Goal: Find specific page/section: Find specific page/section

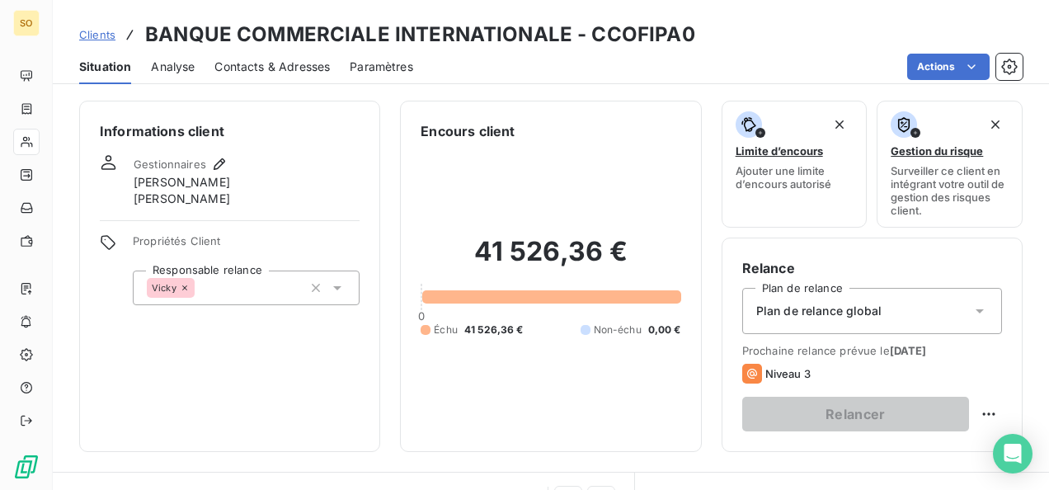
scroll to position [709, 0]
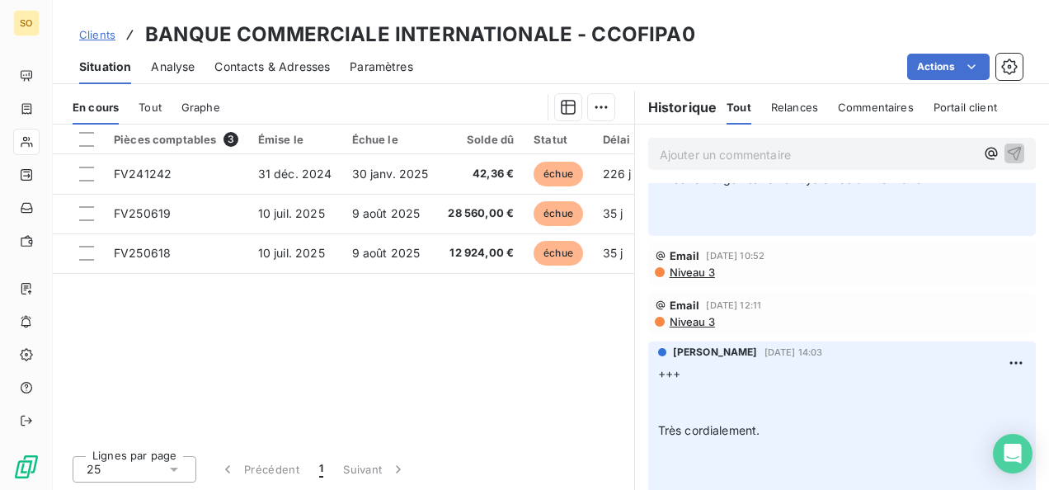
click at [97, 31] on span "Clients" at bounding box center [97, 34] width 36 height 13
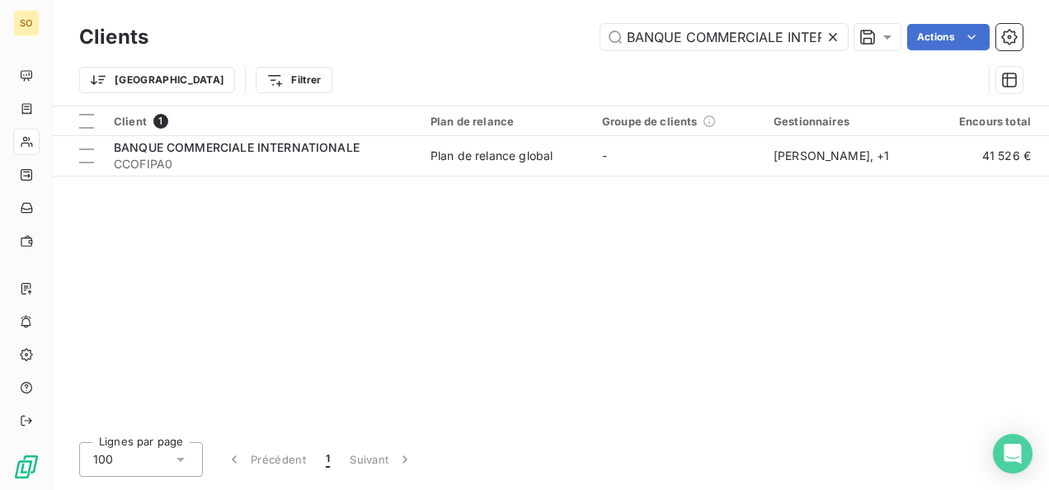
click at [835, 36] on icon at bounding box center [833, 37] width 16 height 16
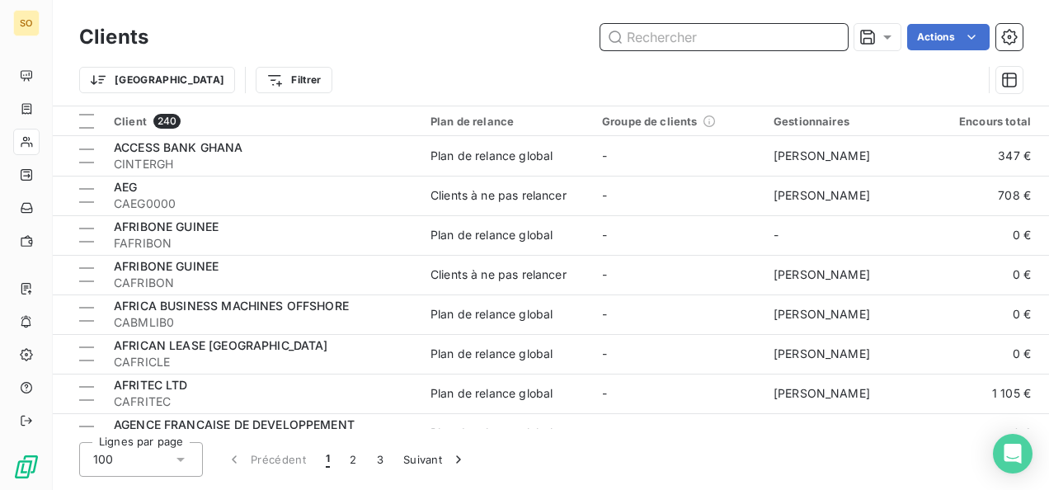
click at [713, 41] on input "text" at bounding box center [723, 37] width 247 height 26
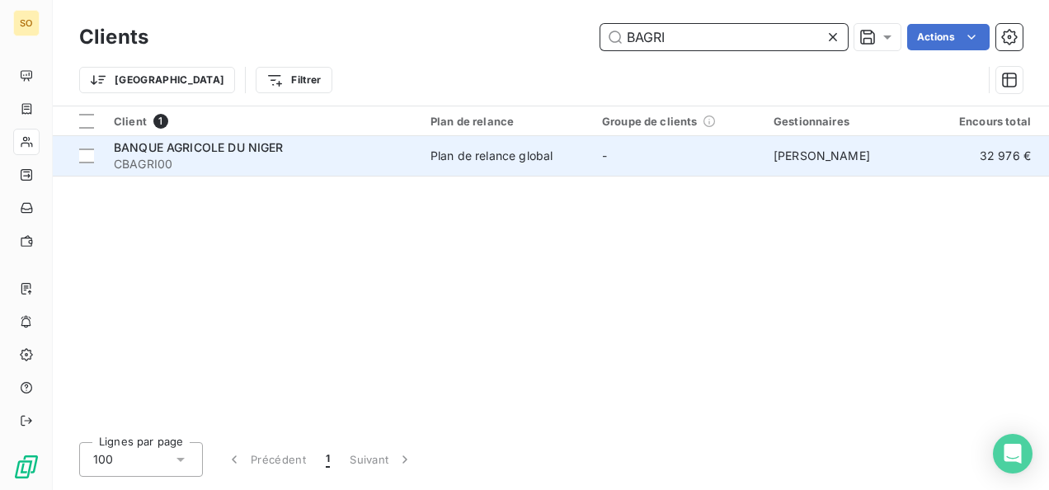
type input "BAGRI"
click at [220, 150] on span "BANQUE AGRICOLE DU NIGER" at bounding box center [199, 147] width 170 height 14
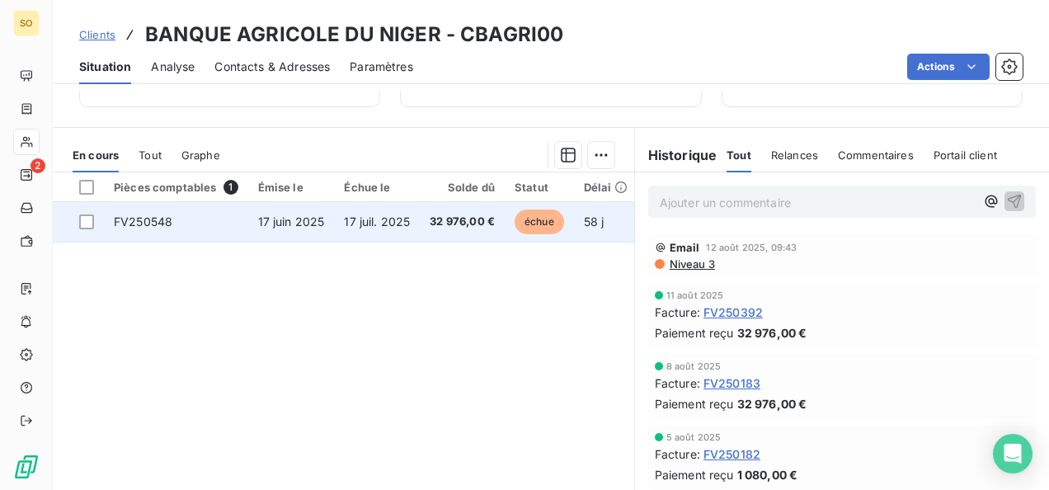
scroll to position [393, 0]
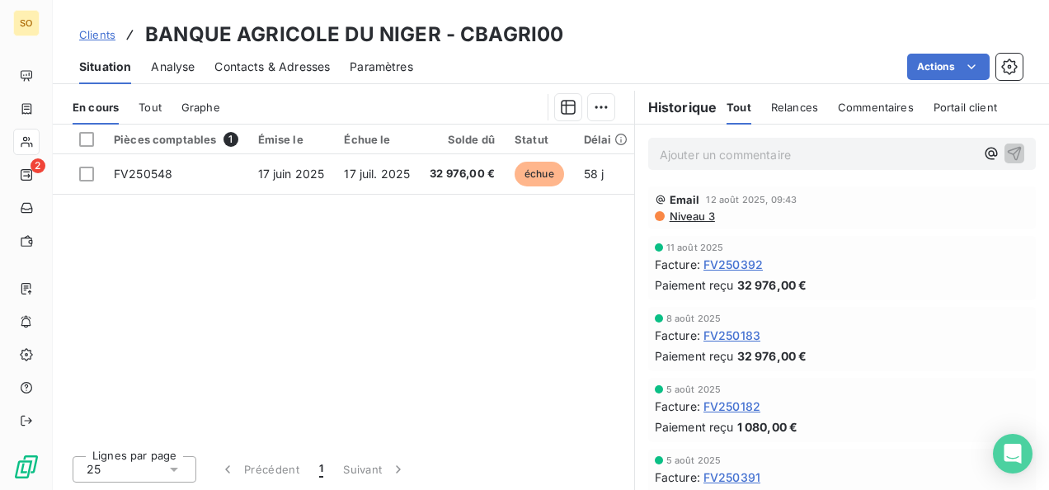
click at [683, 150] on p "Ajouter un commentaire ﻿" at bounding box center [817, 154] width 315 height 21
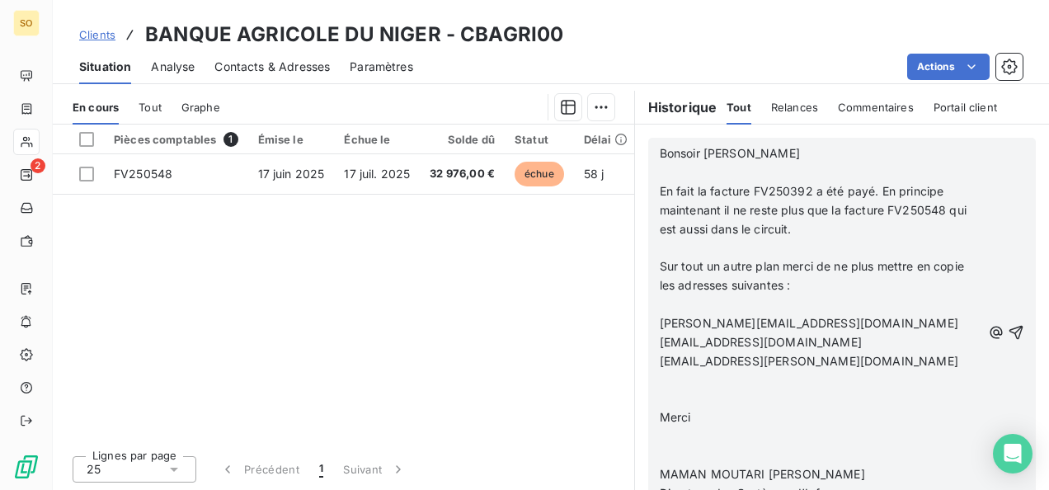
scroll to position [742, 0]
click at [899, 468] on p "MAMAN MOUTARI [PERSON_NAME]" at bounding box center [821, 474] width 322 height 19
click at [1008, 329] on icon "button" at bounding box center [1016, 332] width 16 height 16
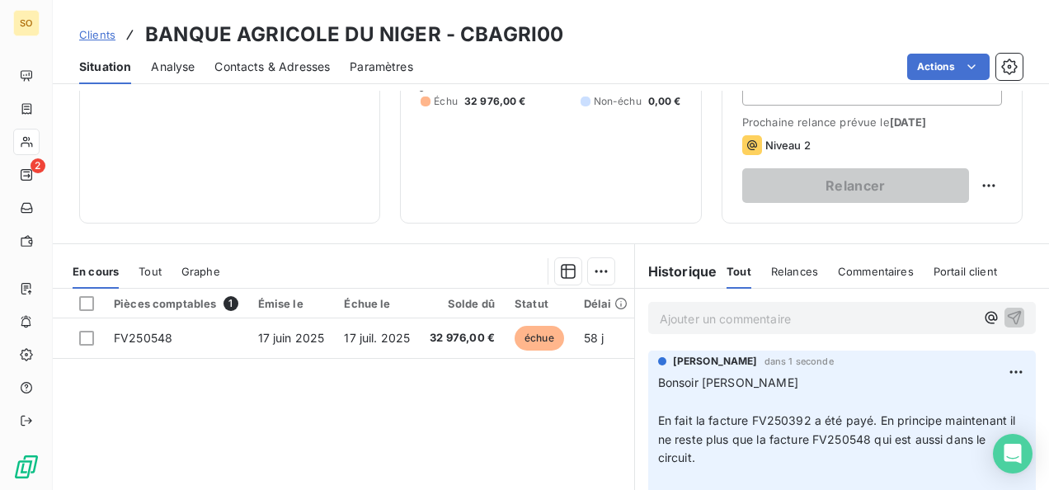
scroll to position [228, 0]
click at [688, 320] on p "Ajouter un commentaire ﻿" at bounding box center [817, 319] width 315 height 21
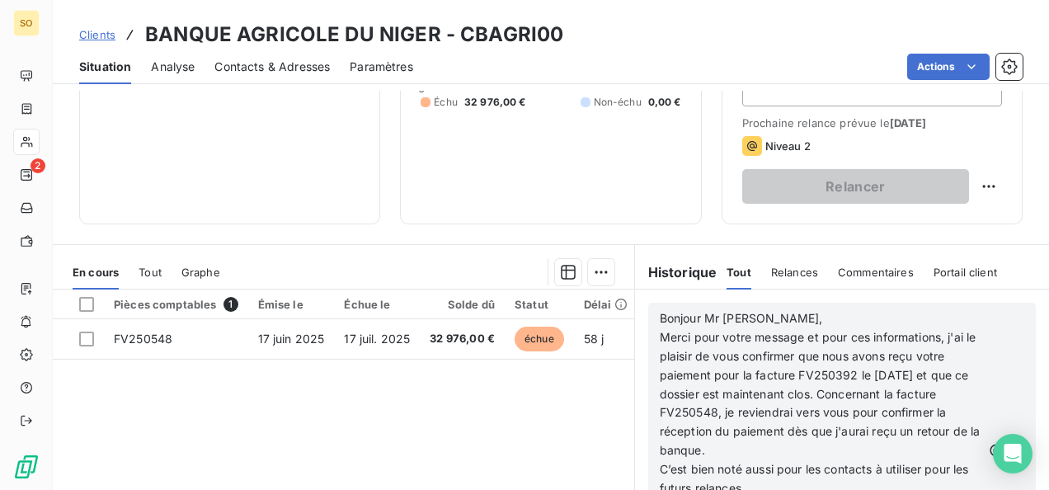
click at [1008, 442] on icon "button" at bounding box center [1016, 450] width 16 height 16
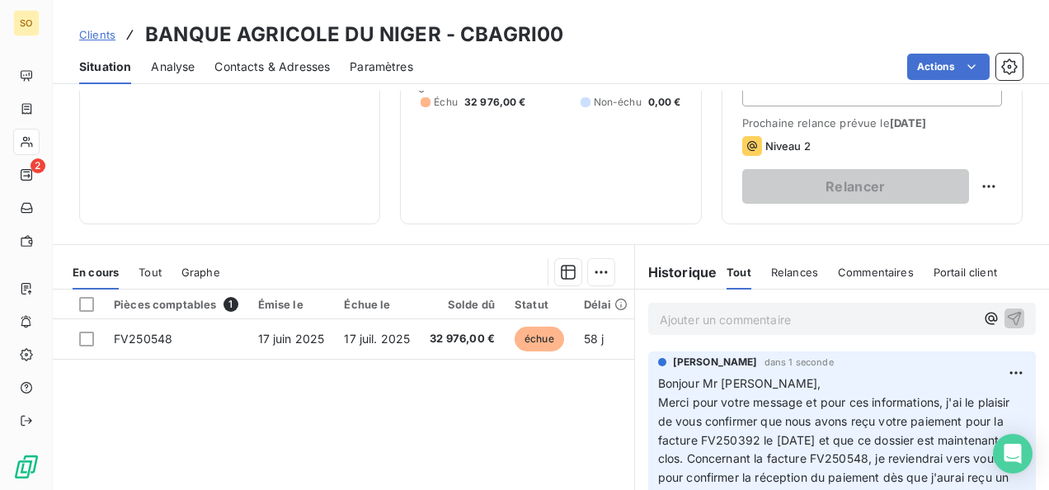
click at [103, 38] on span "Clients" at bounding box center [97, 34] width 36 height 13
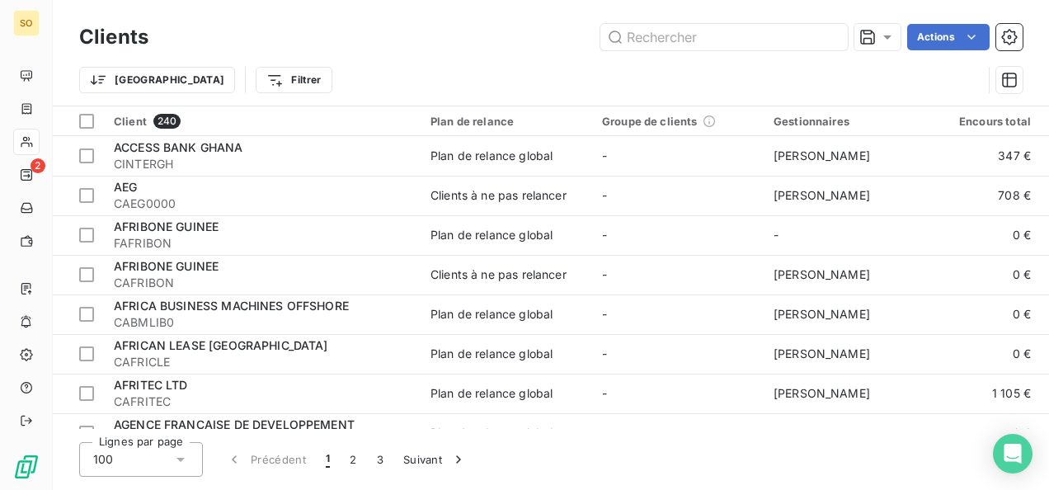
drag, startPoint x: 712, startPoint y: 35, endPoint x: 569, endPoint y: 38, distance: 142.7
click at [569, 38] on div "Actions" at bounding box center [595, 37] width 854 height 26
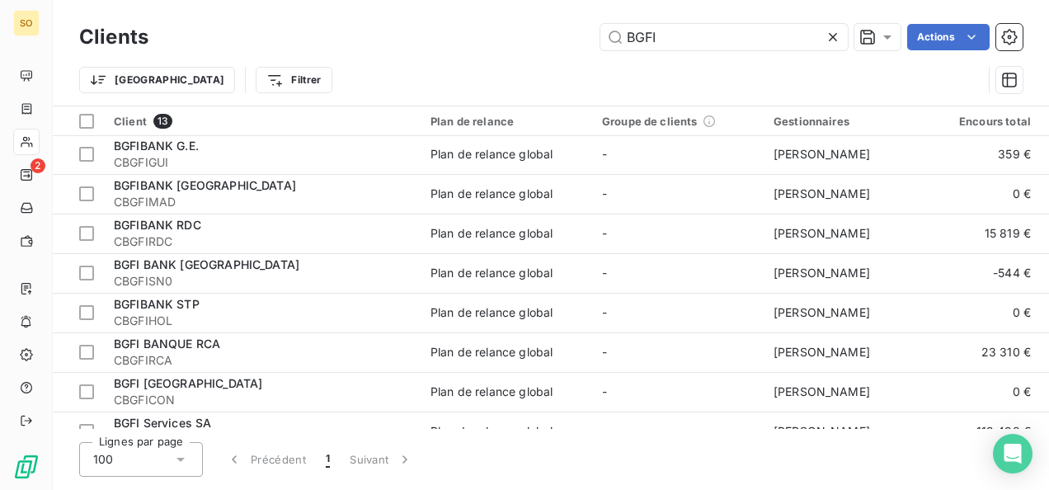
scroll to position [228, 0]
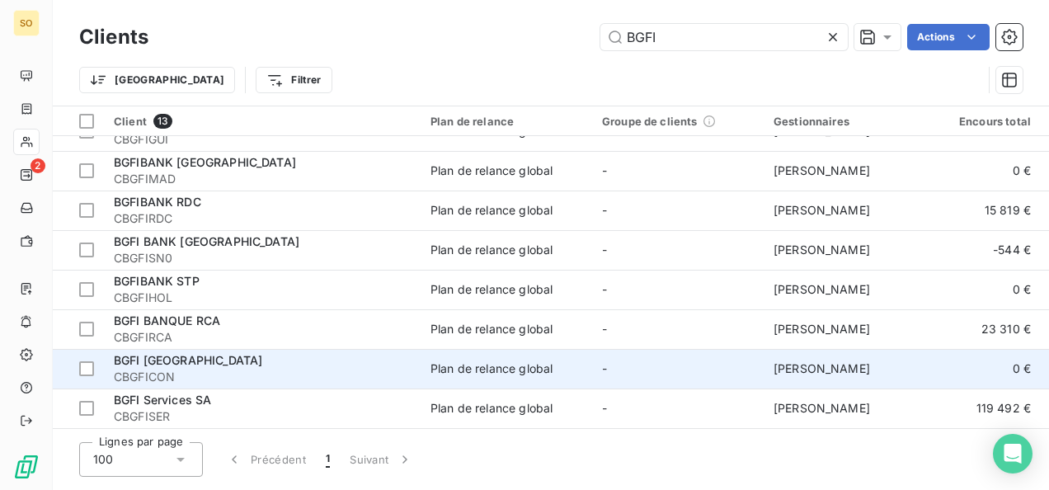
type input "BGFI"
click at [239, 369] on span "CBGFICON" at bounding box center [262, 377] width 297 height 16
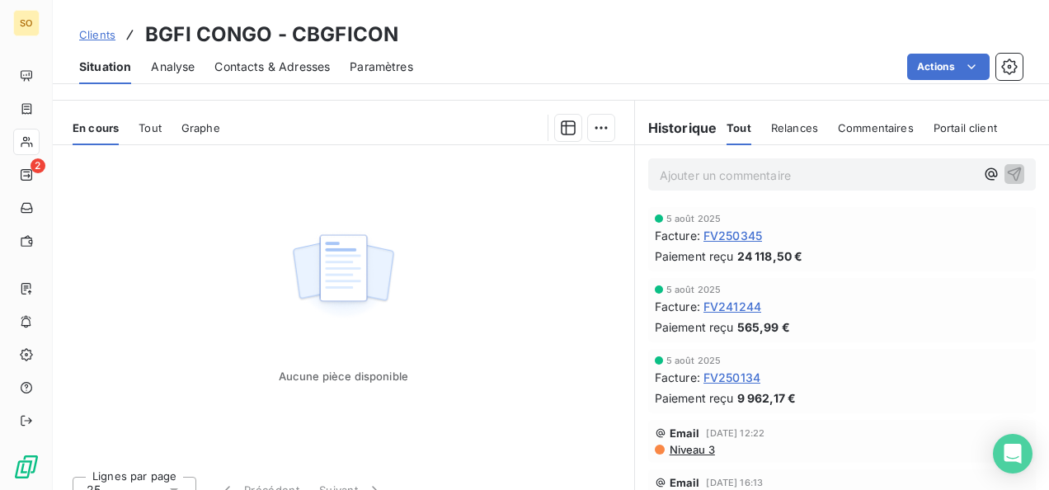
scroll to position [330, 0]
